Goal: Information Seeking & Learning: Find specific fact

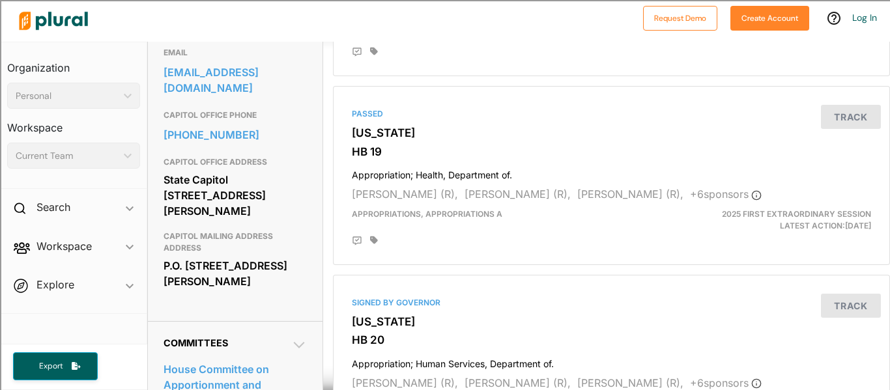
scroll to position [443, 0]
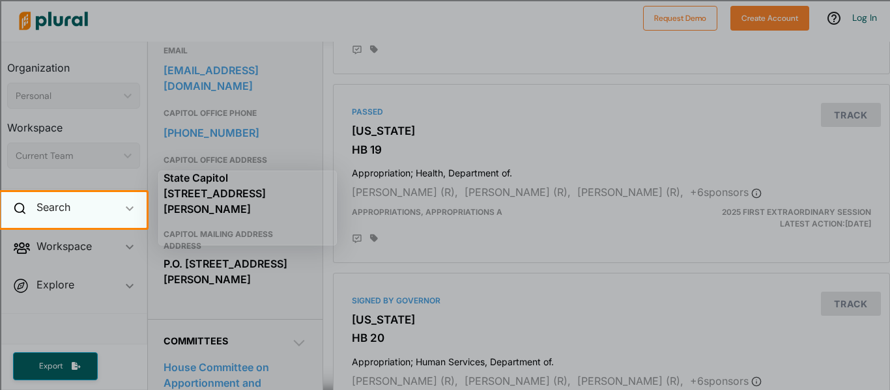
click at [103, 210] on div "Search ic_keyboard_arrow_down" at bounding box center [74, 209] width 146 height 35
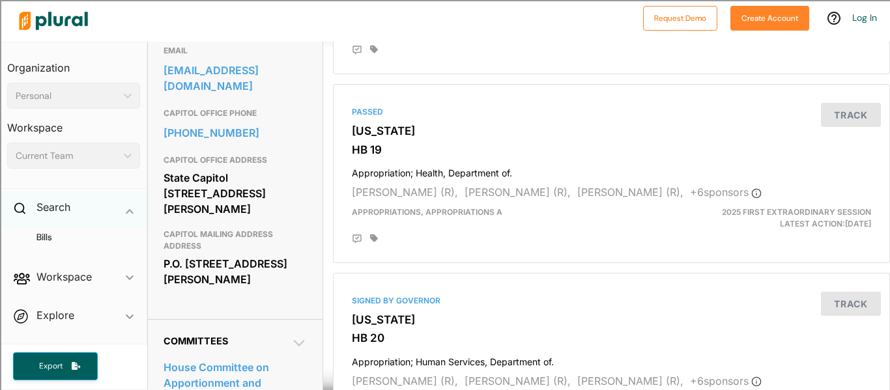
click at [102, 209] on div "Search ic_keyboard_arrow_down" at bounding box center [74, 209] width 146 height 35
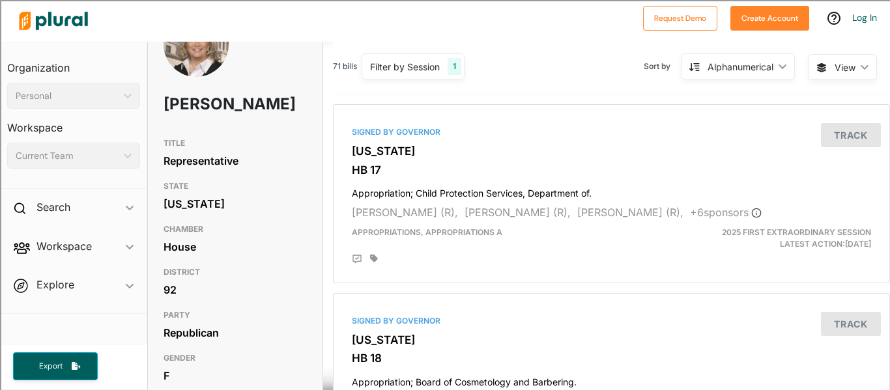
scroll to position [0, 0]
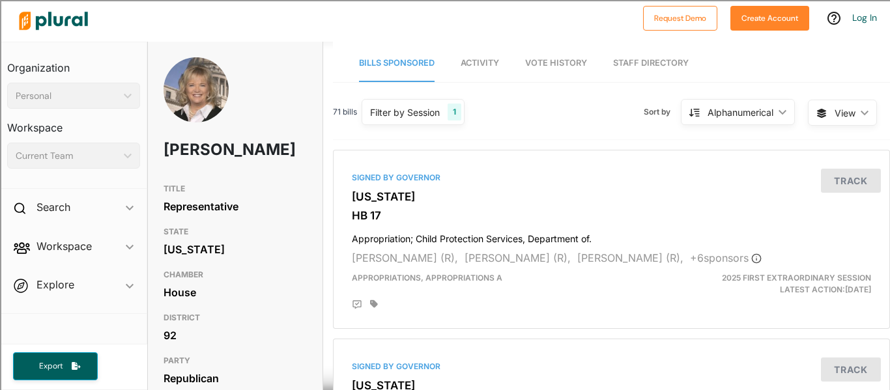
click at [94, 101] on div "Personal" at bounding box center [67, 96] width 103 height 14
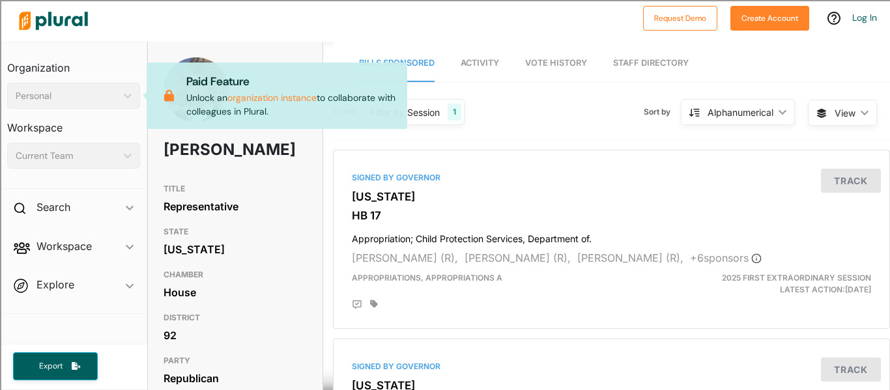
click at [515, 59] on nav "Bills Sponsored Activity Vote History Staff Directory" at bounding box center [611, 62] width 557 height 40
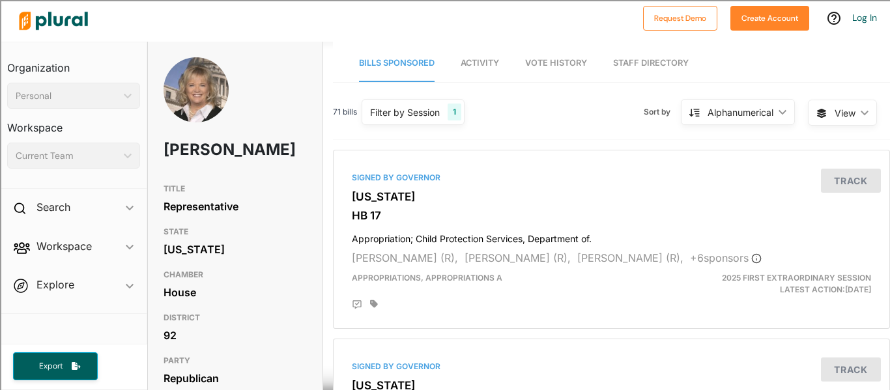
click at [662, 55] on link "Staff Directory" at bounding box center [651, 63] width 76 height 37
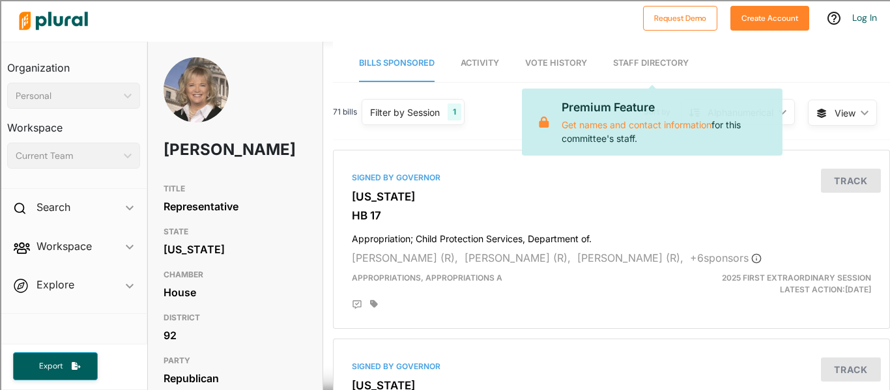
click at [573, 63] on span "Vote History" at bounding box center [556, 63] width 62 height 10
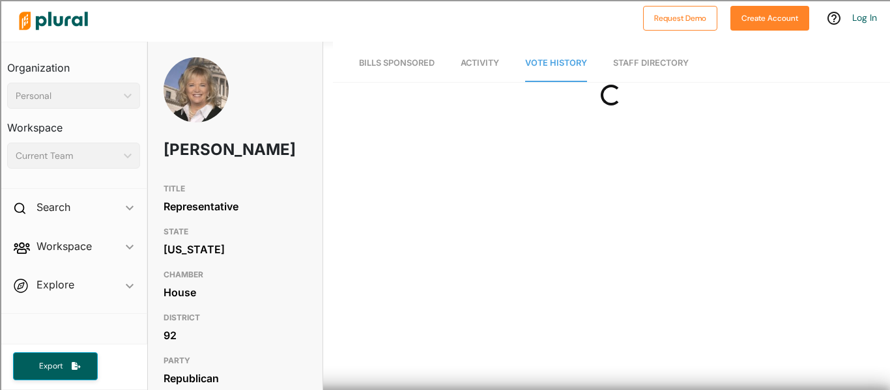
click at [465, 70] on link "Activity" at bounding box center [480, 63] width 38 height 37
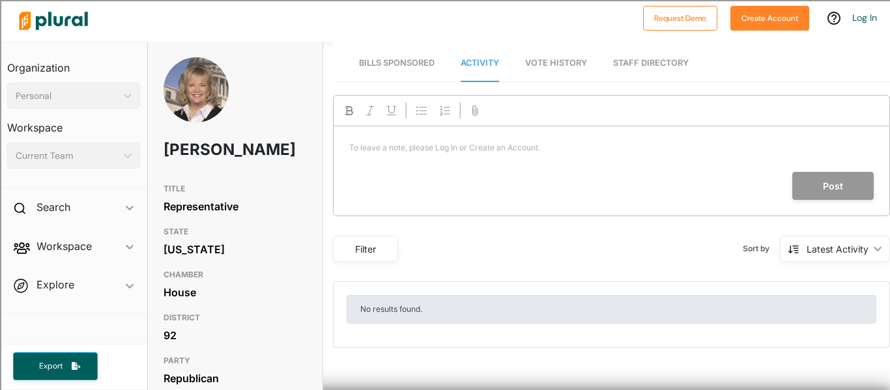
click at [407, 55] on link "Bills Sponsored" at bounding box center [397, 63] width 76 height 37
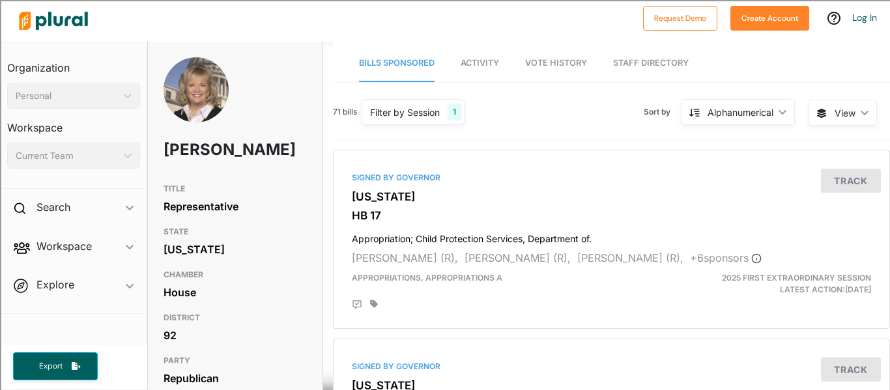
click at [118, 247] on span "Workspace ic_keyboard_arrow_down Members Bills Tags Saved Searches Activity" at bounding box center [74, 248] width 146 height 35
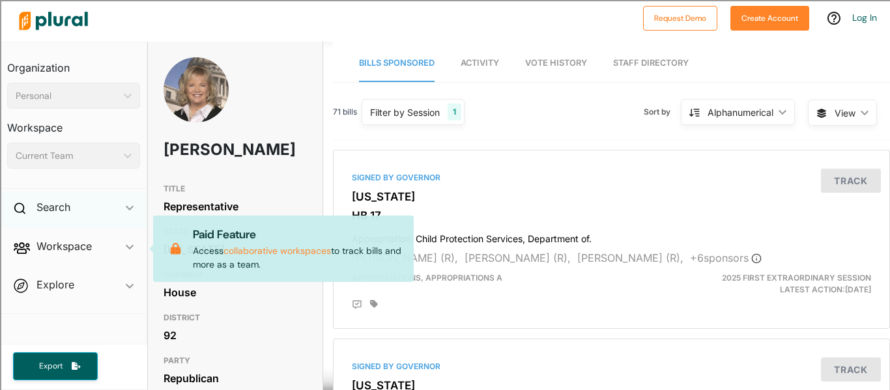
click at [126, 202] on span "ic_keyboard_arrow_down" at bounding box center [130, 210] width 8 height 20
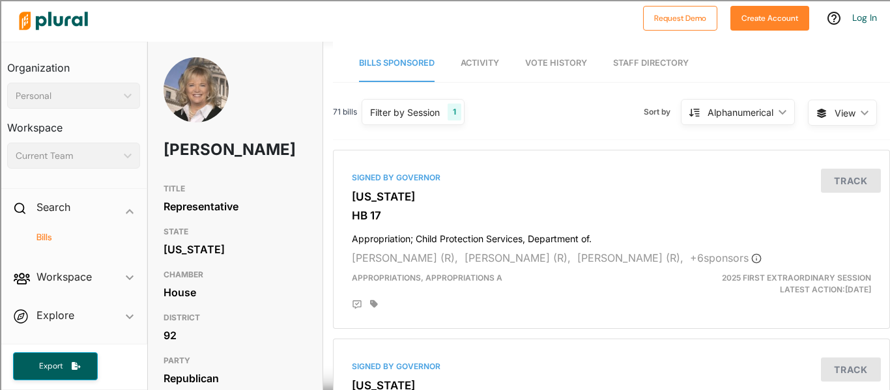
click at [117, 231] on h4 "Bills" at bounding box center [76, 237] width 113 height 12
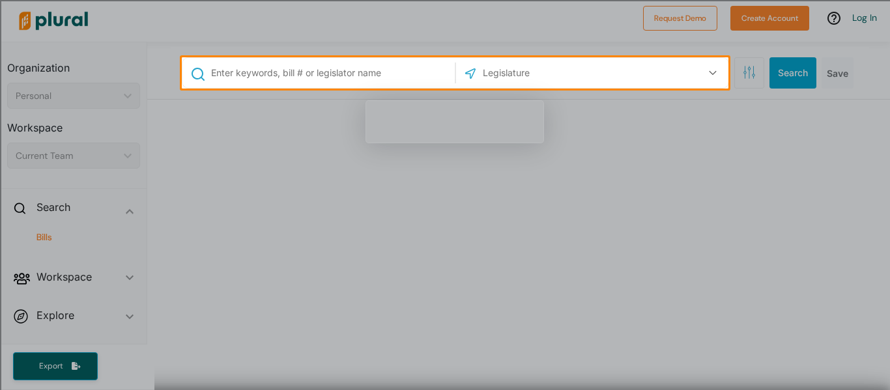
click at [385, 77] on input "text" at bounding box center [331, 73] width 242 height 25
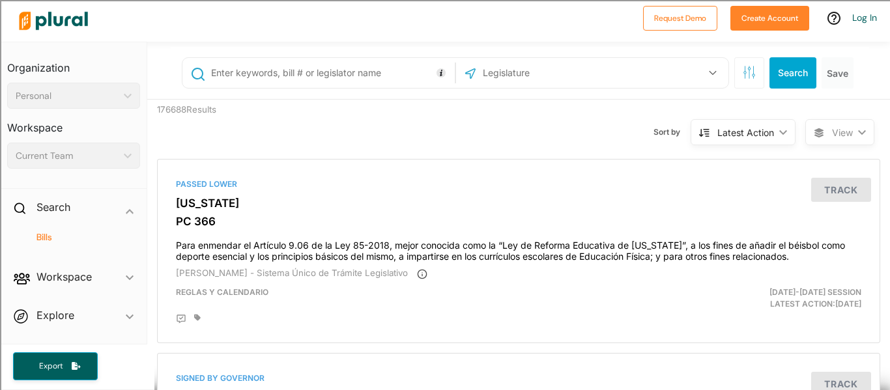
click at [518, 69] on input "text" at bounding box center [551, 73] width 139 height 25
click at [756, 64] on button "button" at bounding box center [749, 72] width 30 height 31
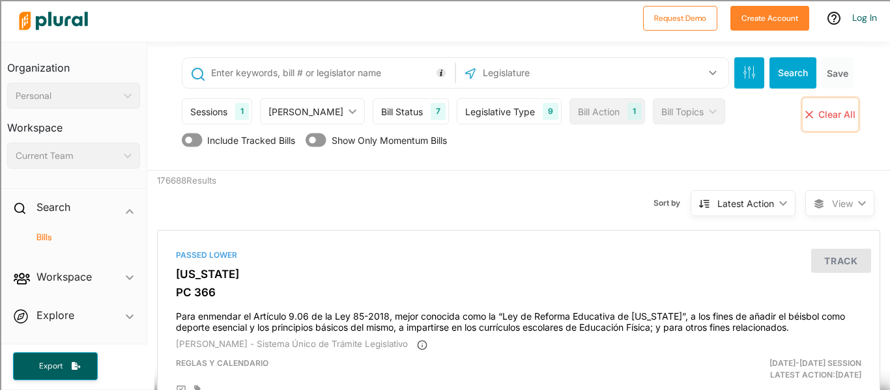
click at [817, 109] on button "close Clear All" at bounding box center [830, 114] width 55 height 33
click at [816, 111] on button "close Clear All" at bounding box center [830, 114] width 55 height 33
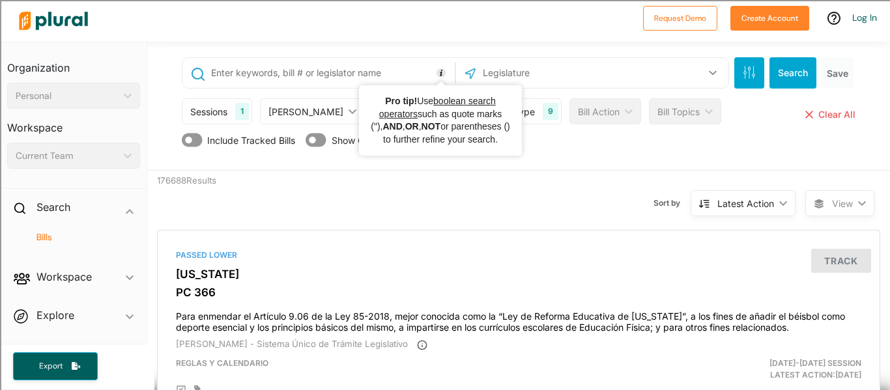
click at [386, 77] on input "text" at bounding box center [331, 73] width 242 height 25
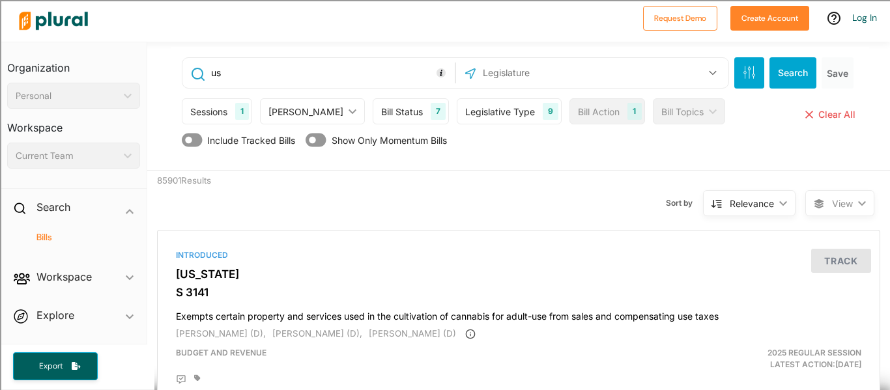
type input "u"
click at [411, 68] on input "text" at bounding box center [331, 73] width 242 height 25
type input "[PERSON_NAME]"
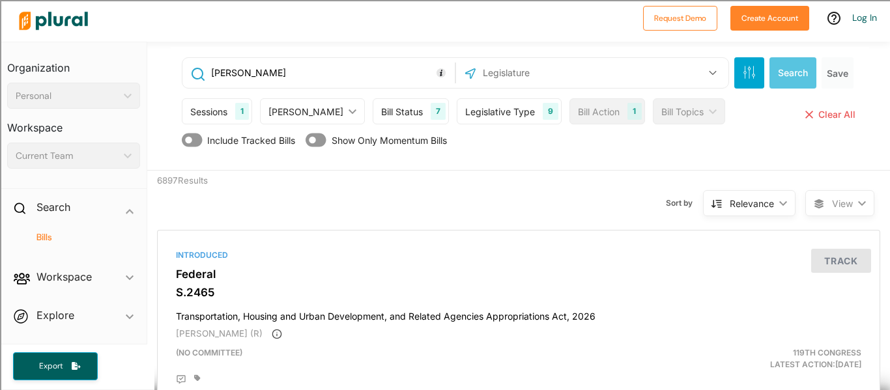
click at [530, 66] on input "text" at bounding box center [551, 73] width 139 height 25
type input "Us Sentor"
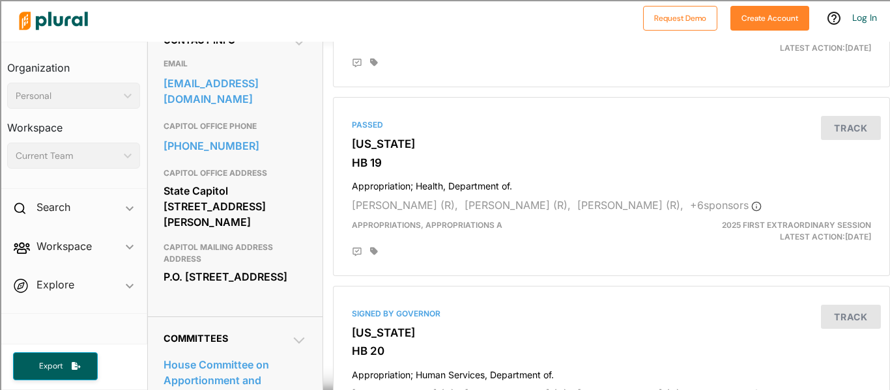
scroll to position [433, 0]
